Goal: Information Seeking & Learning: Stay updated

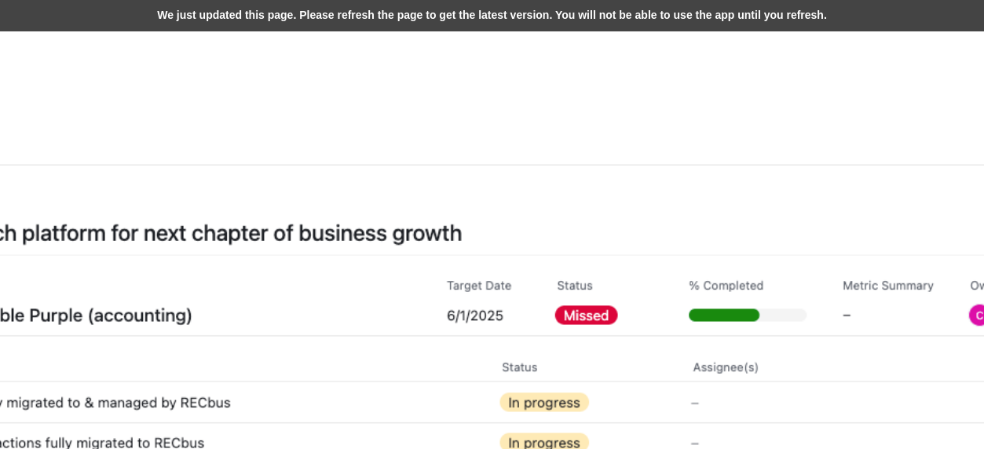
scroll to position [471, 943]
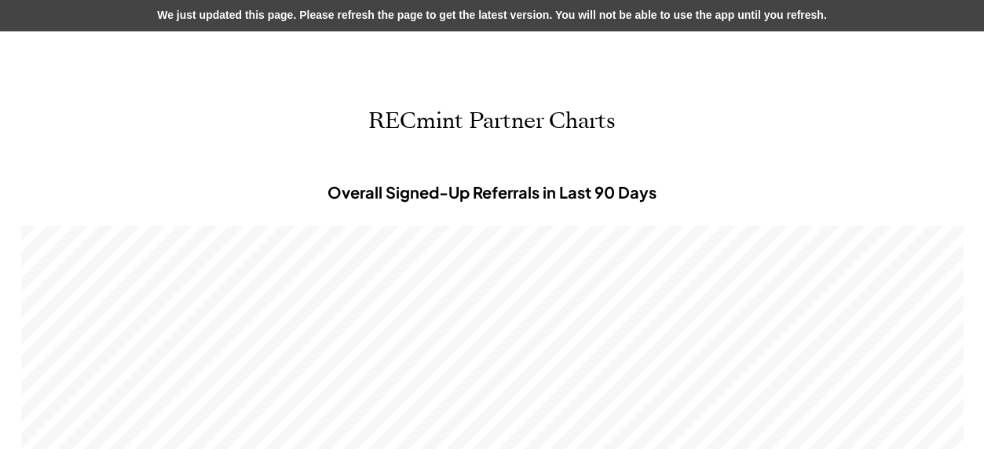
scroll to position [471, 943]
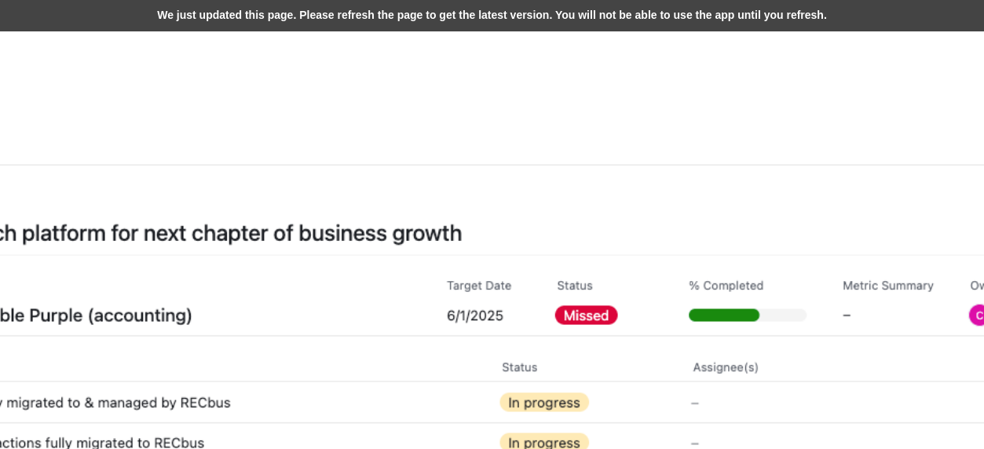
scroll to position [471, 943]
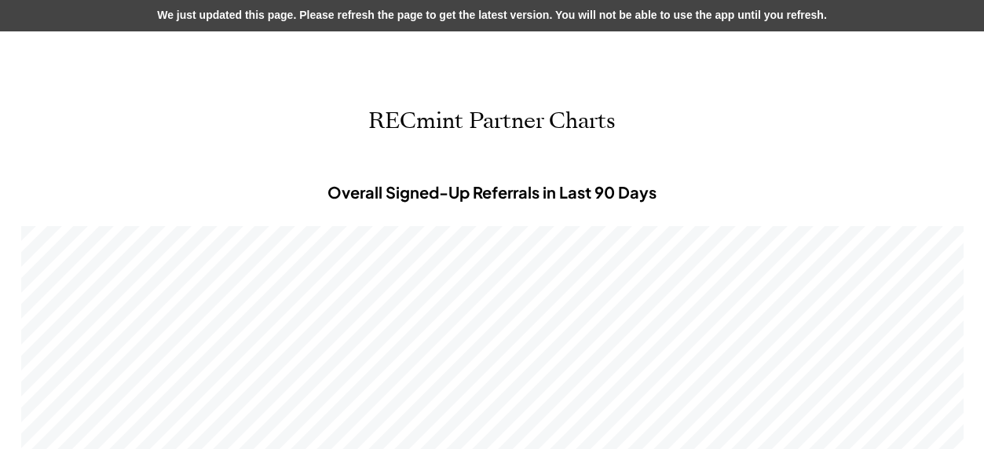
scroll to position [471, 943]
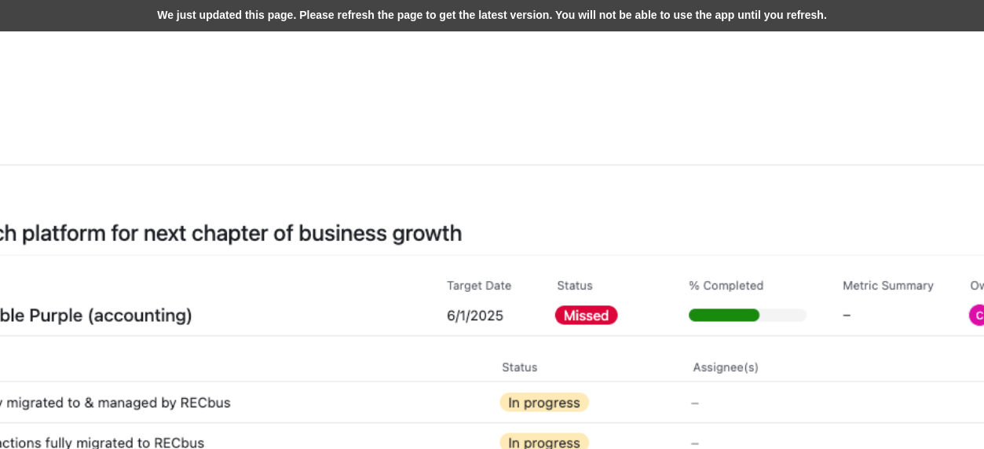
scroll to position [471, 943]
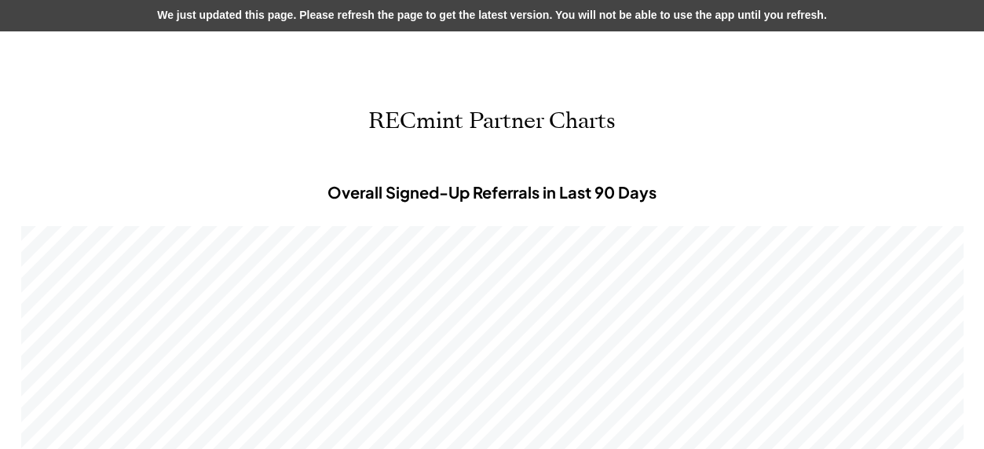
scroll to position [471, 943]
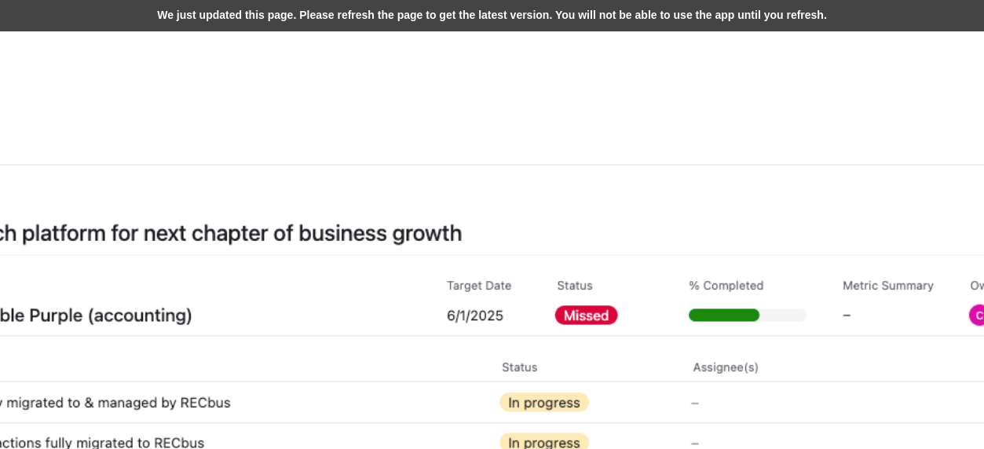
scroll to position [471, 943]
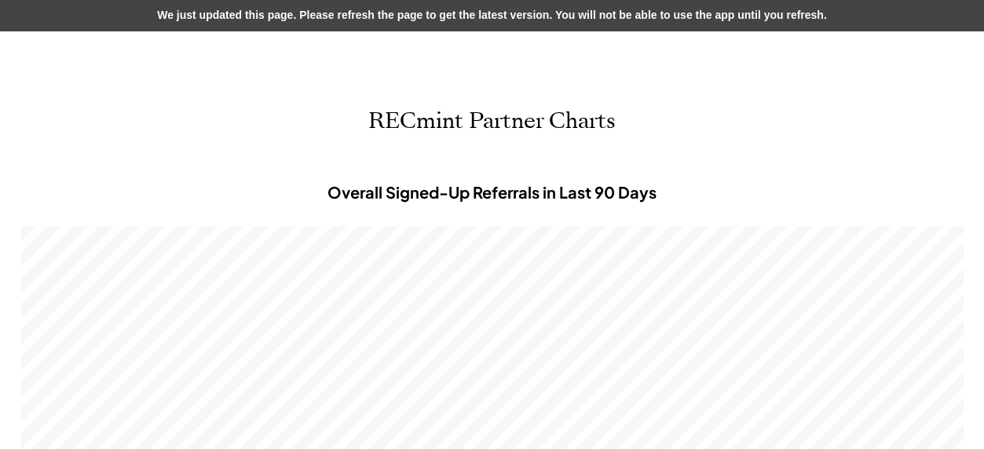
scroll to position [471, 943]
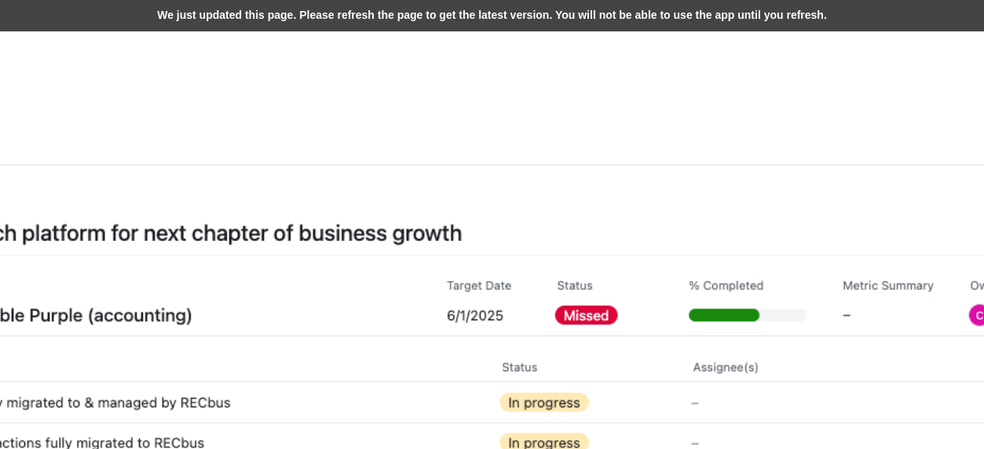
scroll to position [471, 943]
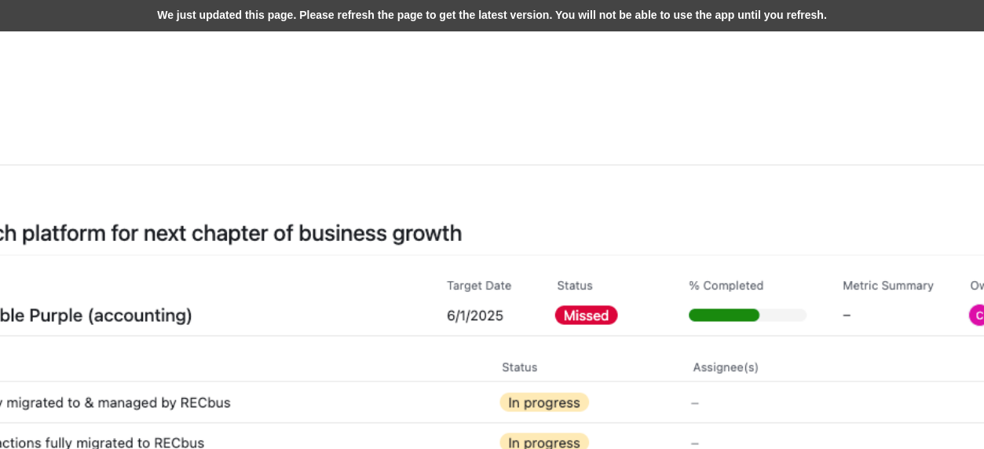
scroll to position [471, 943]
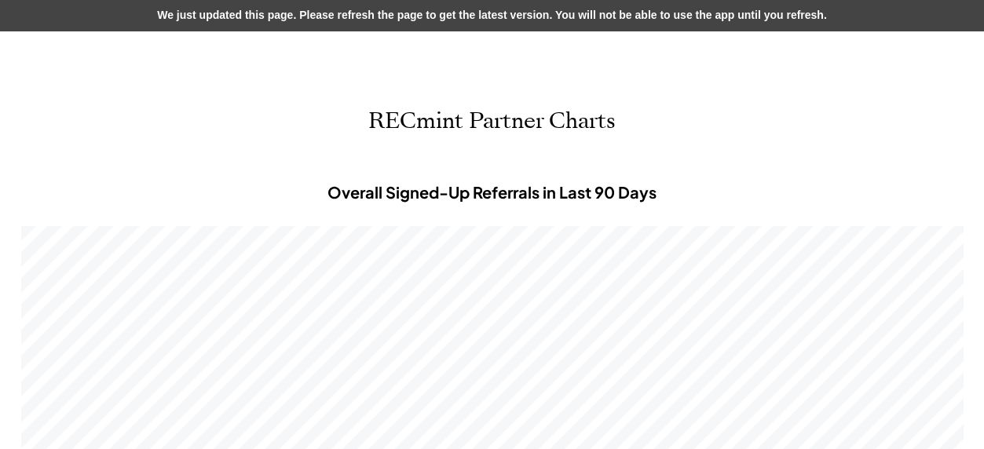
scroll to position [471, 943]
